Goal: Transaction & Acquisition: Book appointment/travel/reservation

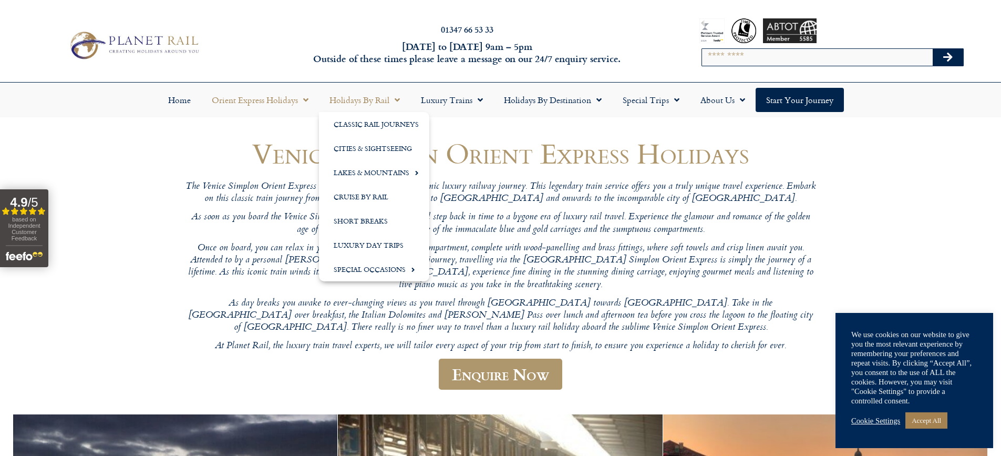
click at [401, 94] on link "Holidays by Rail" at bounding box center [364, 100] width 91 height 24
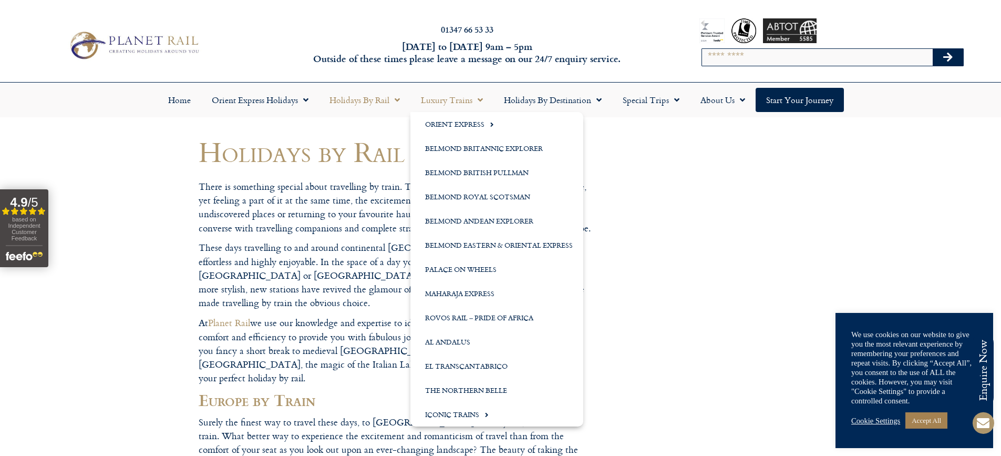
click at [480, 99] on span "Menu" at bounding box center [477, 99] width 11 height 19
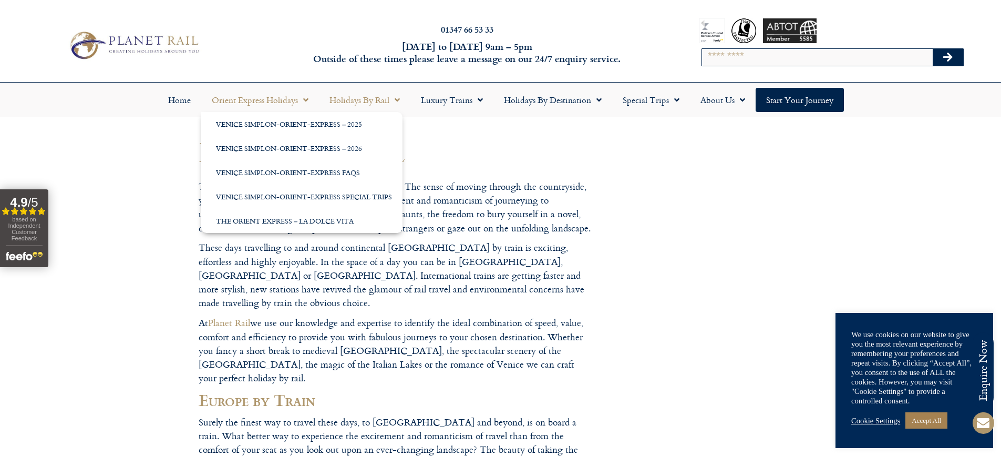
click at [253, 96] on link "Orient Express Holidays" at bounding box center [260, 100] width 118 height 24
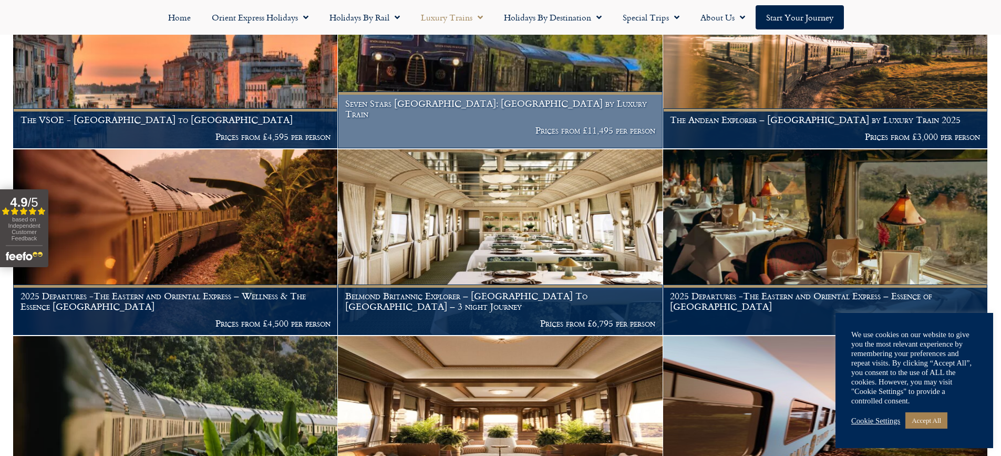
scroll to position [315, 0]
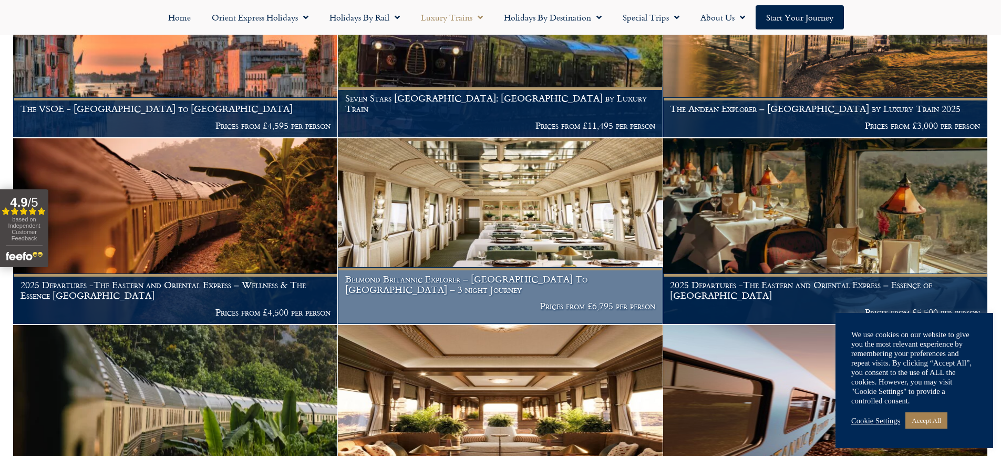
click at [488, 277] on h1 "Belmond Britannic Explorer – London To The Lake District – 3 night Journey" at bounding box center [500, 284] width 310 height 20
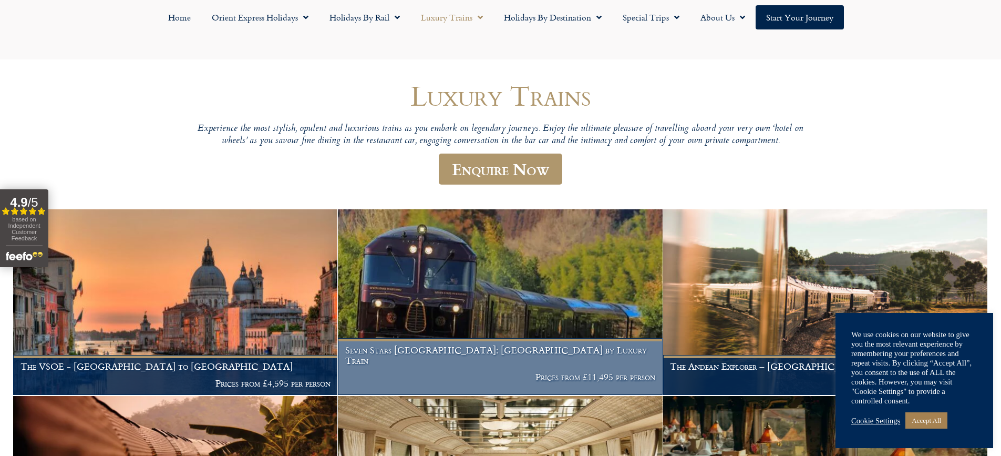
scroll to position [0, 0]
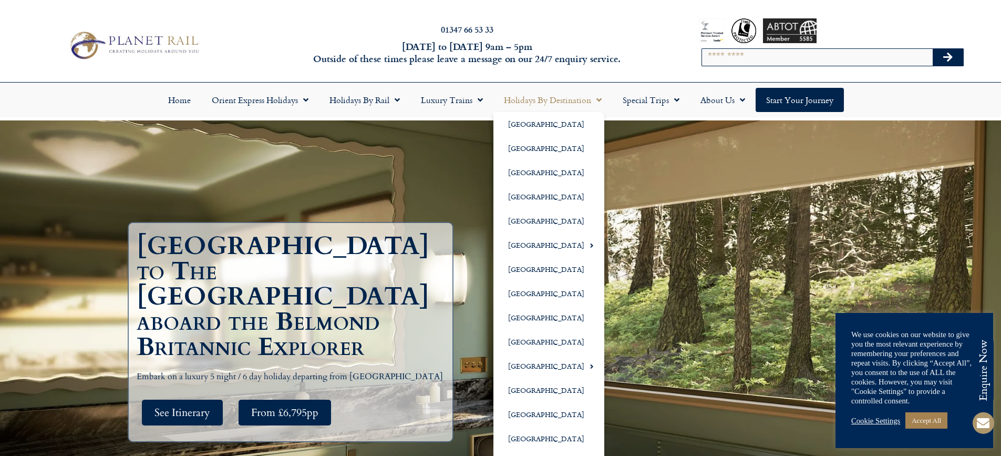
click at [739, 206] on div "London to The Lake District aboard the Belmond Britannic Explorer Embark on a l…" at bounding box center [500, 336] width 757 height 433
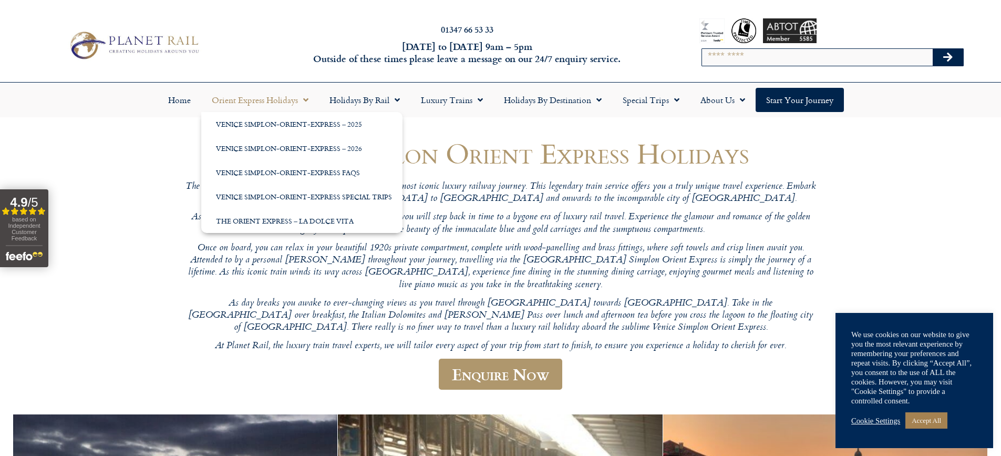
click at [303, 97] on span "Menu" at bounding box center [303, 99] width 11 height 19
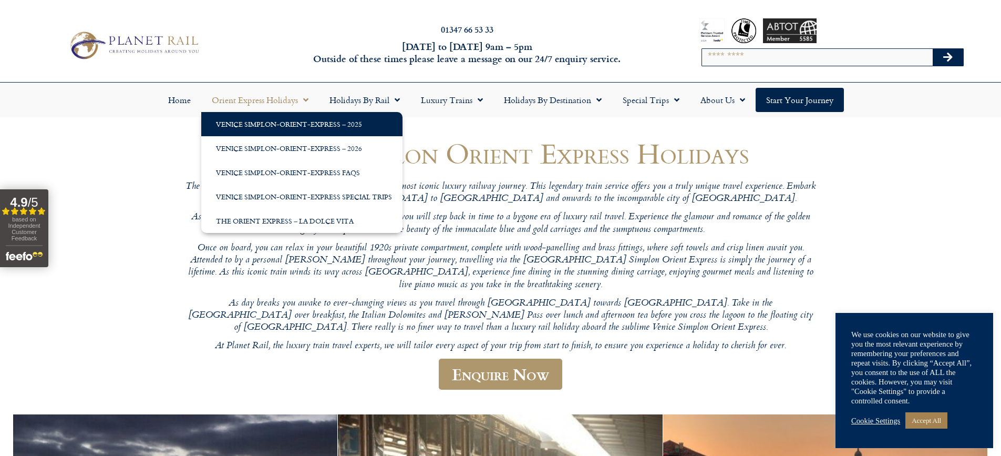
click at [343, 123] on link "Venice Simplon-Orient-Express – 2025" at bounding box center [301, 124] width 201 height 24
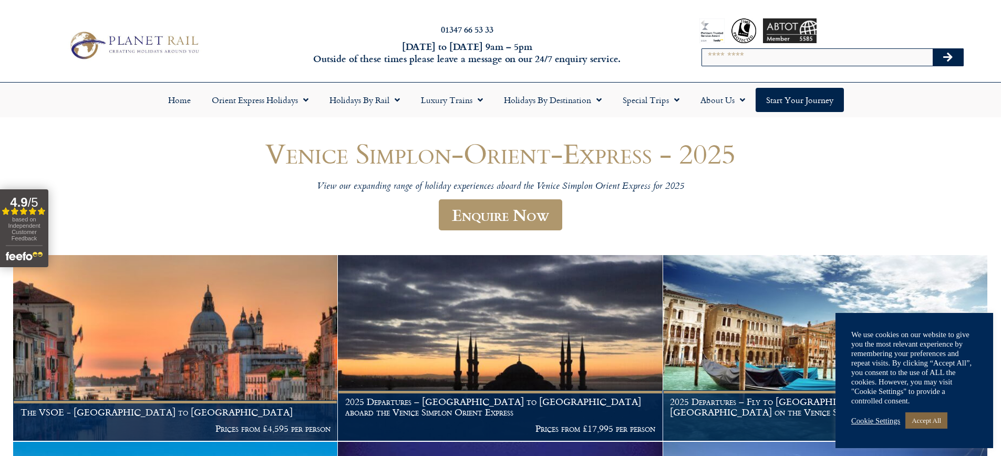
click at [943, 419] on link "Accept All" at bounding box center [926, 420] width 42 height 16
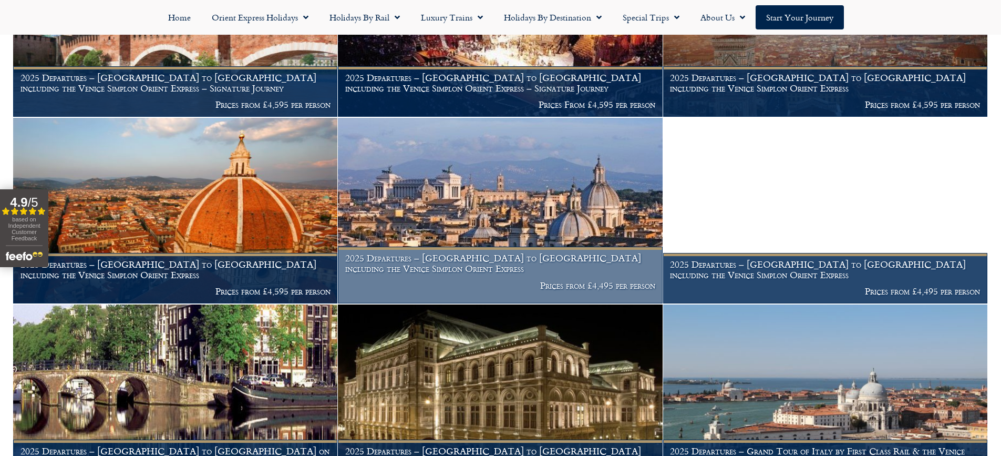
scroll to position [525, 0]
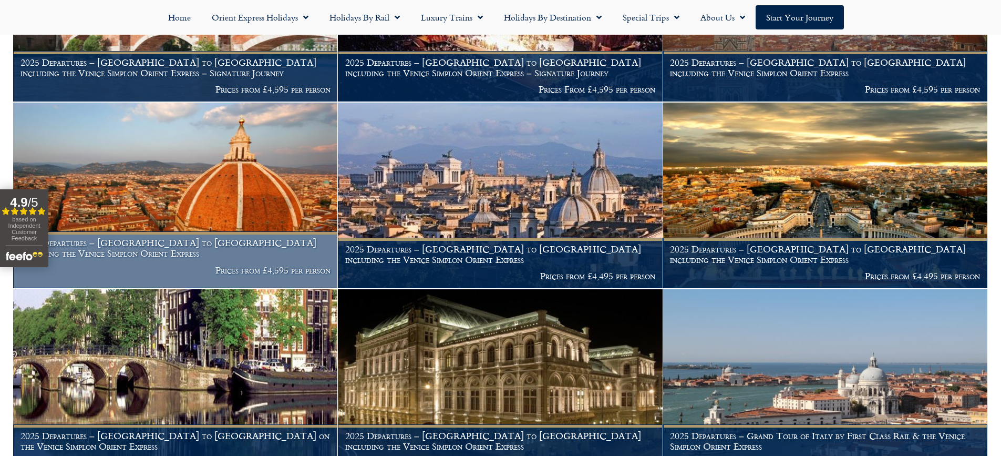
click at [121, 200] on img at bounding box center [175, 194] width 324 height 185
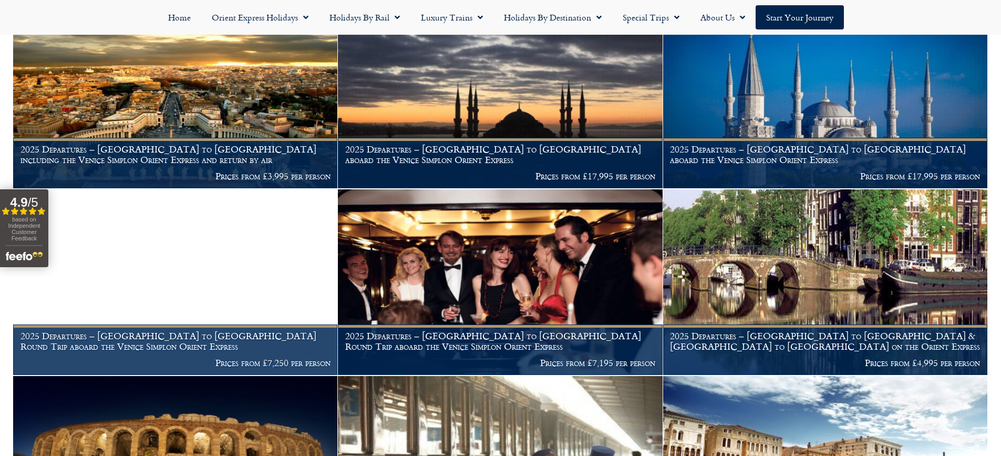
scroll to position [1156, 0]
